Goal: Task Accomplishment & Management: Manage account settings

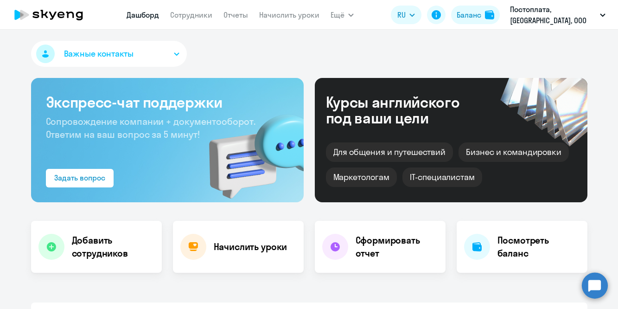
select select "30"
click at [198, 22] on nav "[PERSON_NAME] Отчеты Начислить уроки" at bounding box center [223, 15] width 193 height 19
click at [196, 12] on link "Сотрудники" at bounding box center [191, 14] width 42 height 9
select select "30"
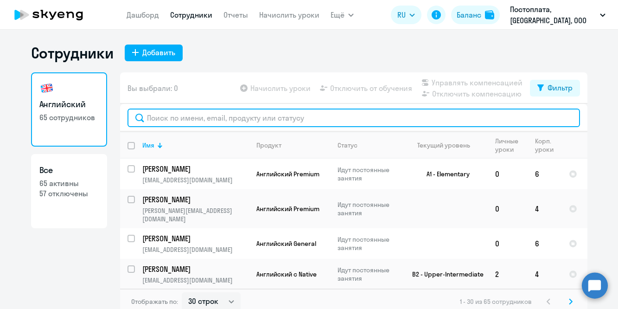
click at [173, 121] on input "text" at bounding box center [354, 117] width 453 height 19
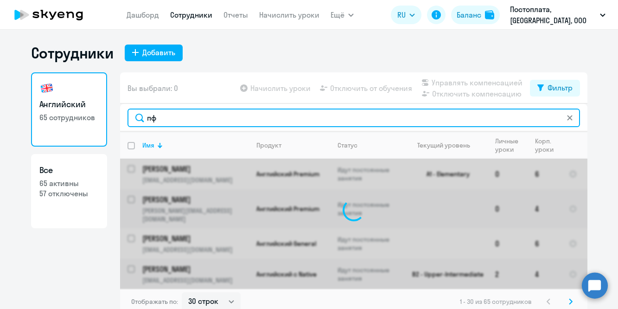
type input "п"
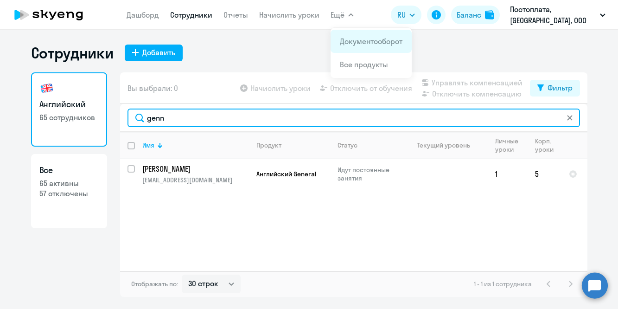
type input "genn"
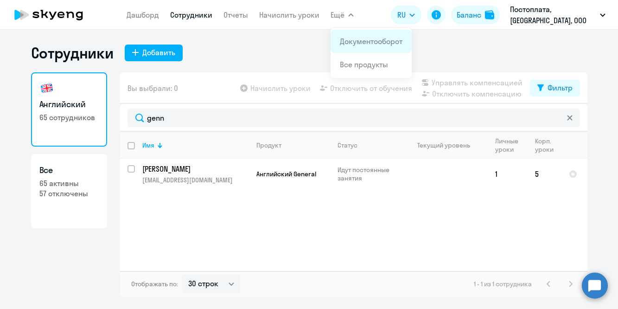
click at [368, 41] on link "Документооборот" at bounding box center [371, 41] width 63 height 9
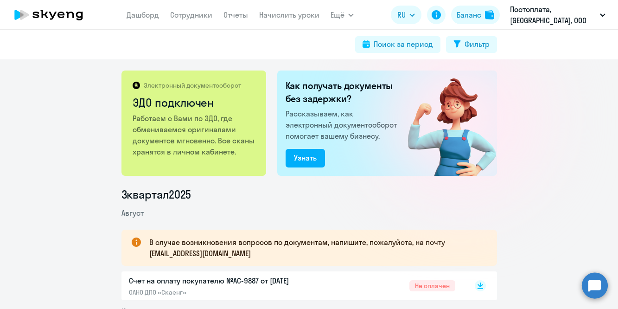
click at [280, 27] on app-header "[PERSON_NAME] Отчеты Начислить уроки Ещё Документооборот Все продукты Дашборд С…" at bounding box center [309, 15] width 618 height 30
click at [280, 22] on nav "[PERSON_NAME] Отчеты Начислить уроки" at bounding box center [223, 15] width 193 height 19
click at [278, 9] on app-menu-item-link "Начислить уроки" at bounding box center [289, 15] width 60 height 12
click at [281, 12] on link "Начислить уроки" at bounding box center [289, 14] width 60 height 9
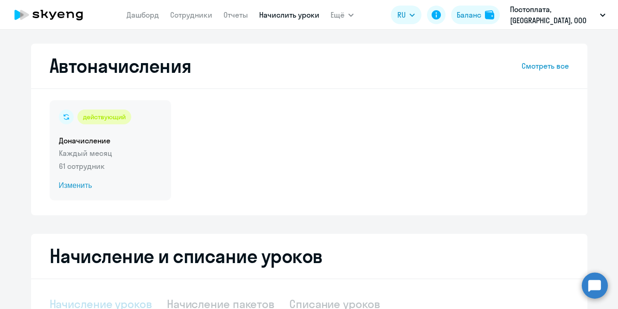
select select "10"
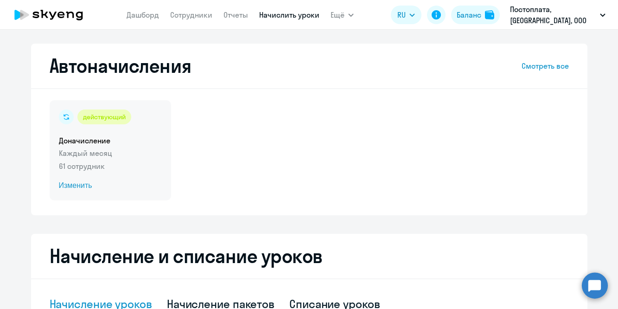
click at [75, 180] on span "Изменить" at bounding box center [110, 185] width 103 height 11
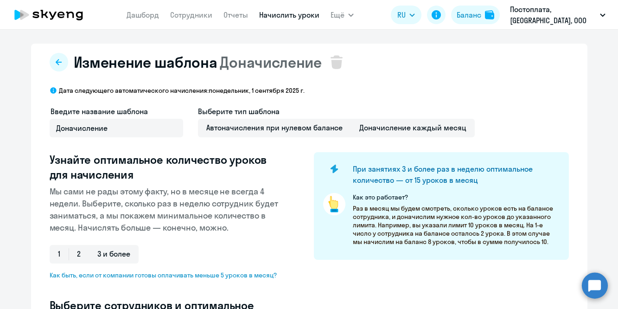
select select "10"
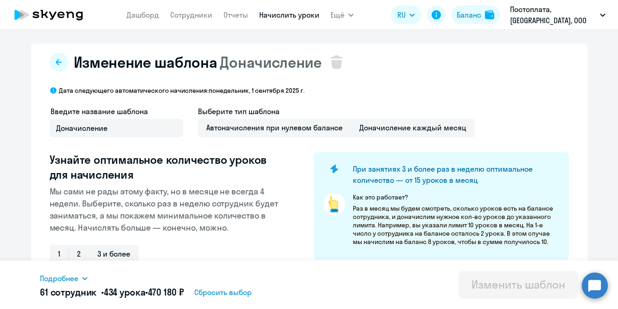
type input "genna"
click at [55, 6] on icon at bounding box center [49, 14] width 82 height 23
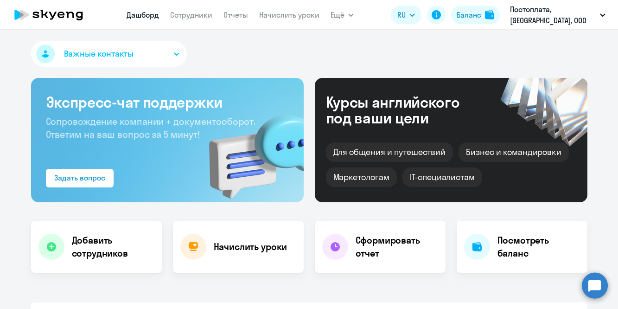
click at [65, 6] on icon at bounding box center [49, 14] width 82 height 23
select select "30"
